Goal: Transaction & Acquisition: Purchase product/service

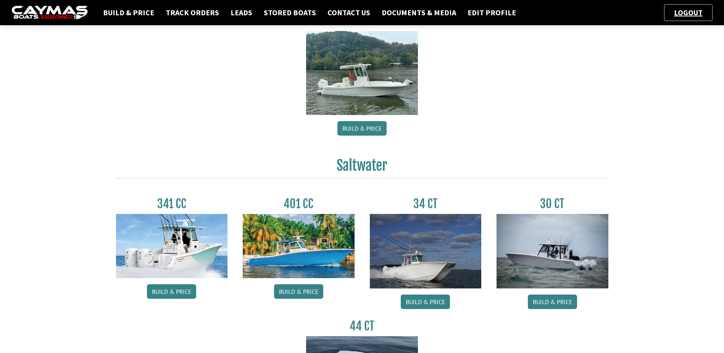
scroll to position [267, 0]
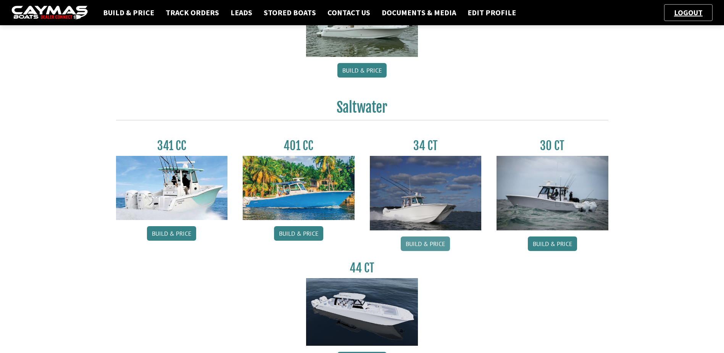
click at [427, 243] on link "Build & Price" at bounding box center [425, 243] width 49 height 15
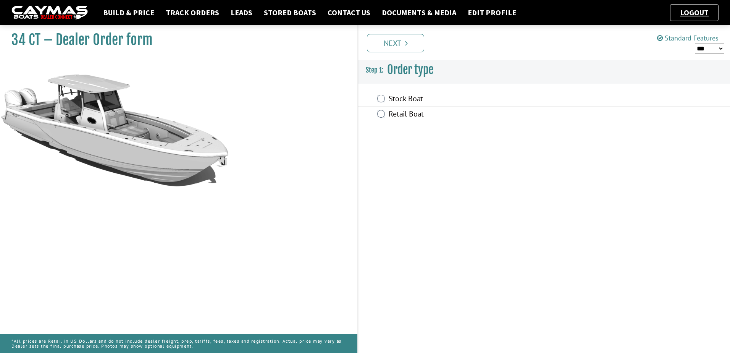
click at [391, 116] on label "Retail Boat" at bounding box center [490, 114] width 205 height 11
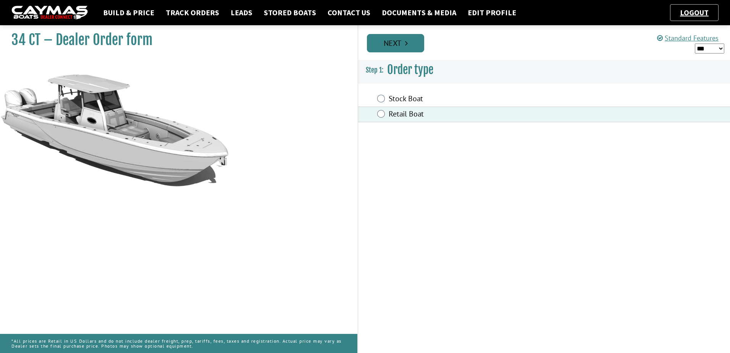
click at [409, 47] on link "Next" at bounding box center [395, 43] width 57 height 18
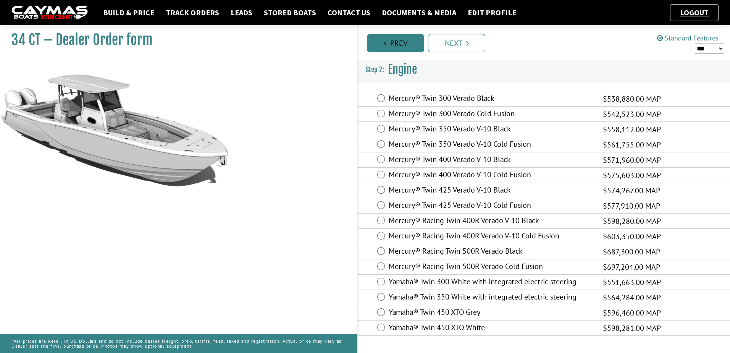
click at [405, 42] on link "Prev" at bounding box center [395, 43] width 57 height 18
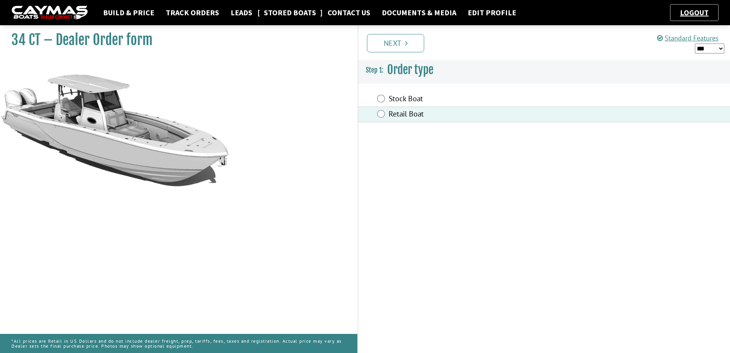
click at [277, 10] on link "Stored Boats" at bounding box center [290, 13] width 60 height 10
